Goal: Find specific page/section

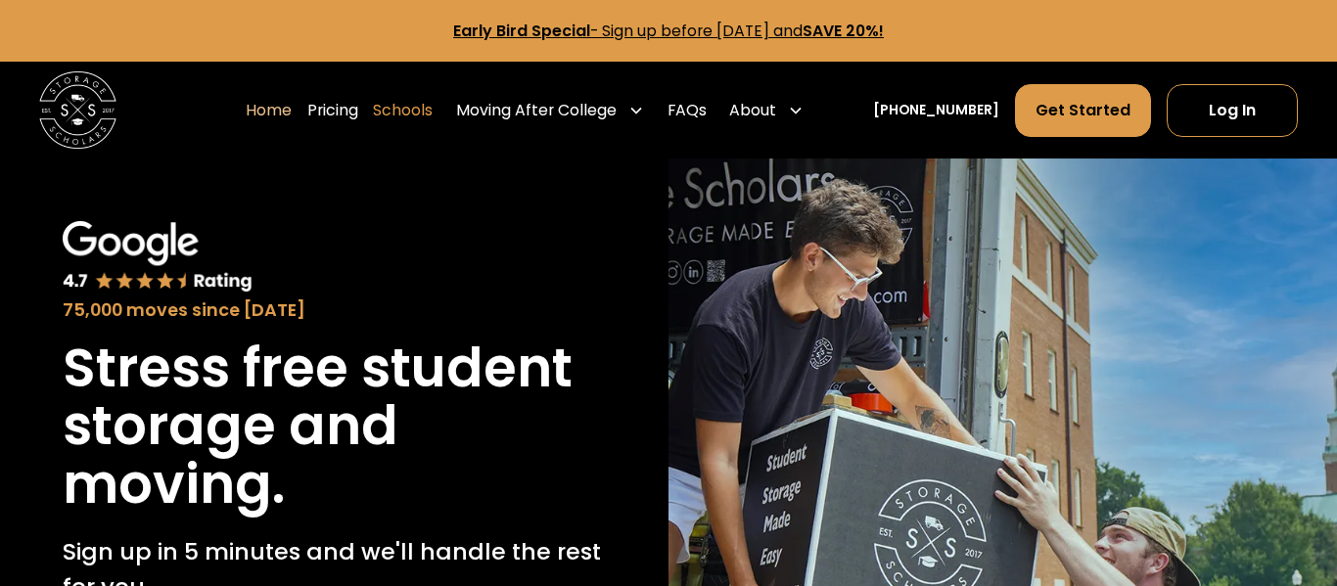
click at [430, 123] on link "Schools" at bounding box center [403, 110] width 60 height 54
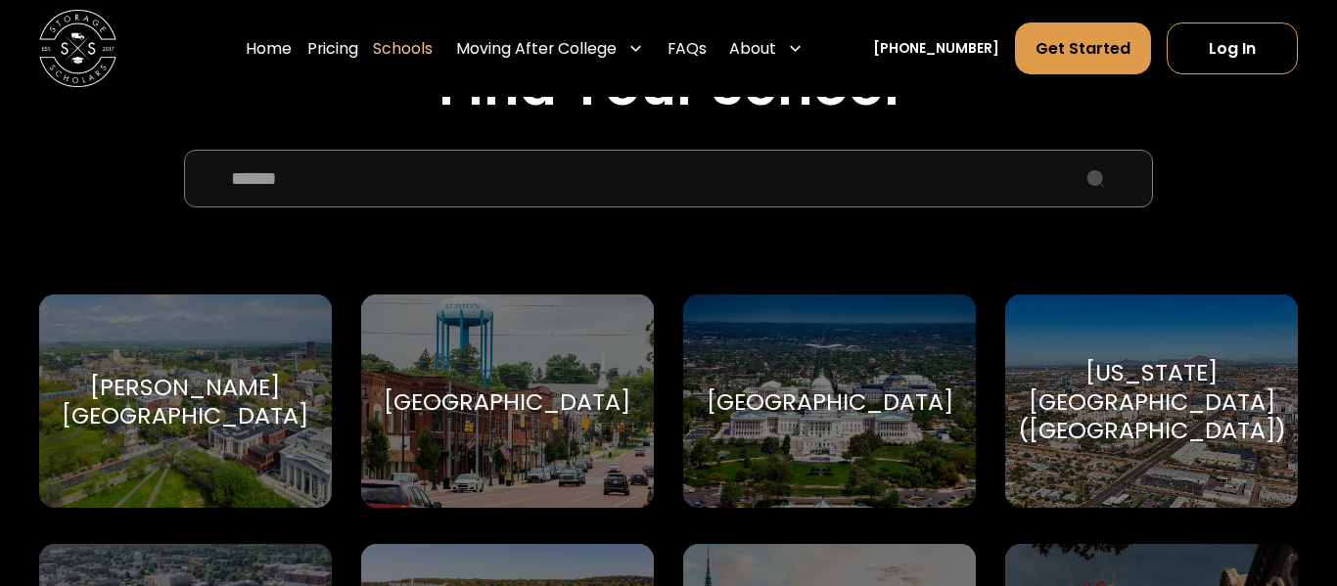
scroll to position [1211, 0]
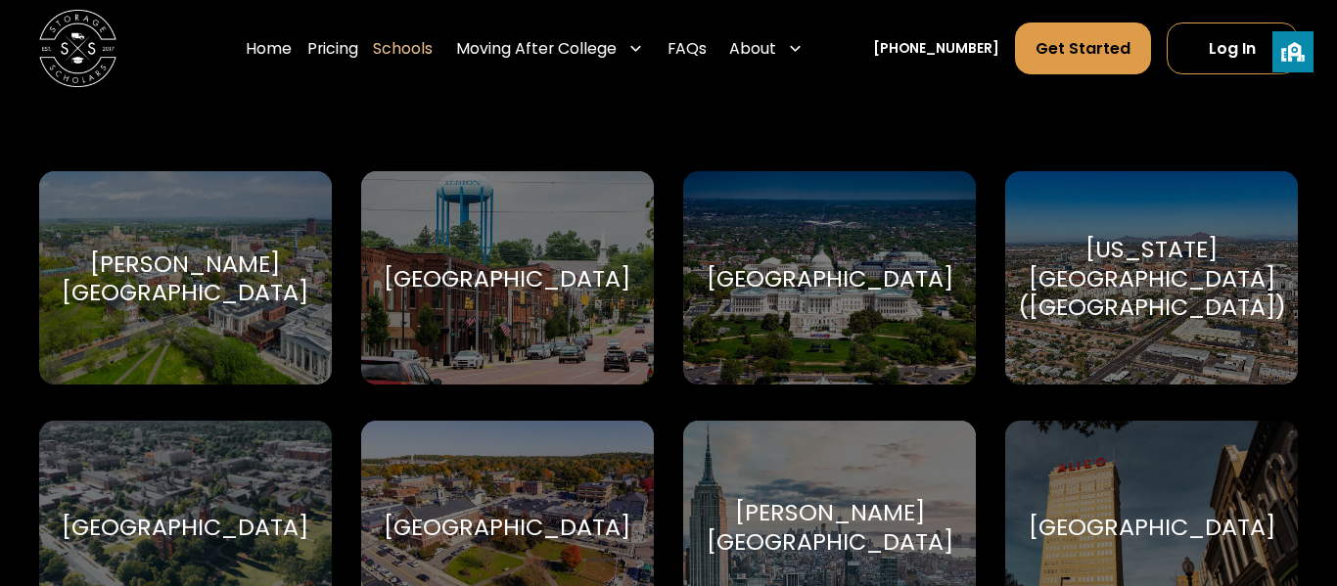
scroll to position [4752, 0]
